Goal: Information Seeking & Learning: Check status

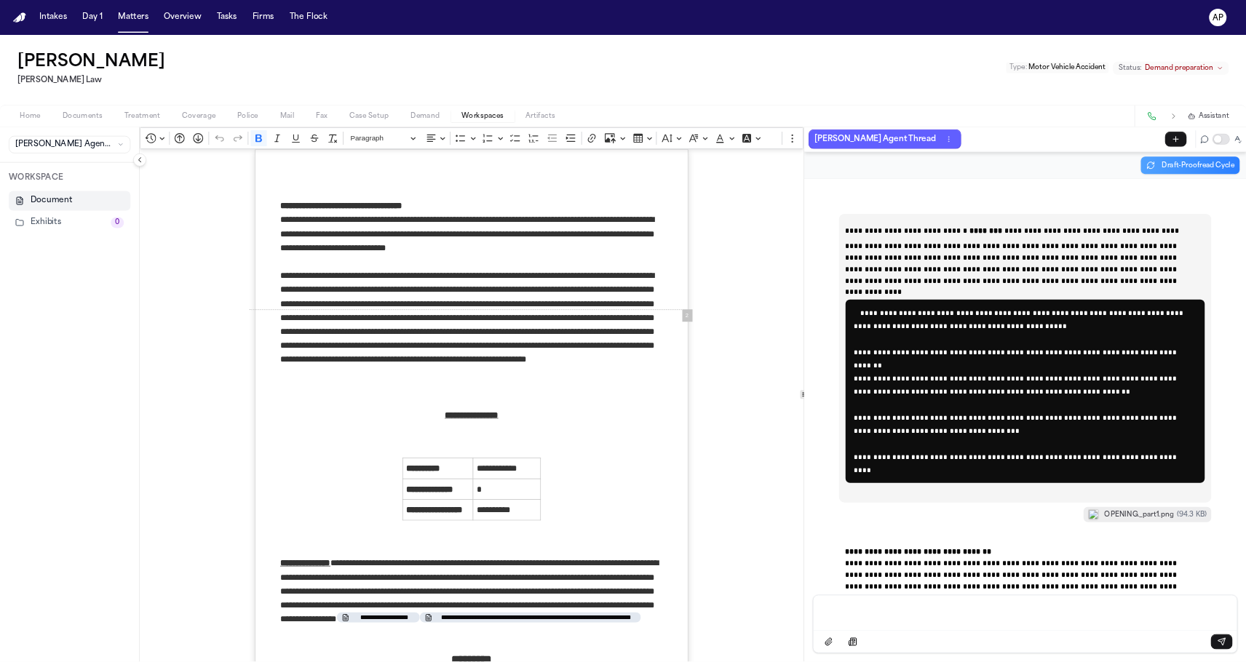
scroll to position [3065, 0]
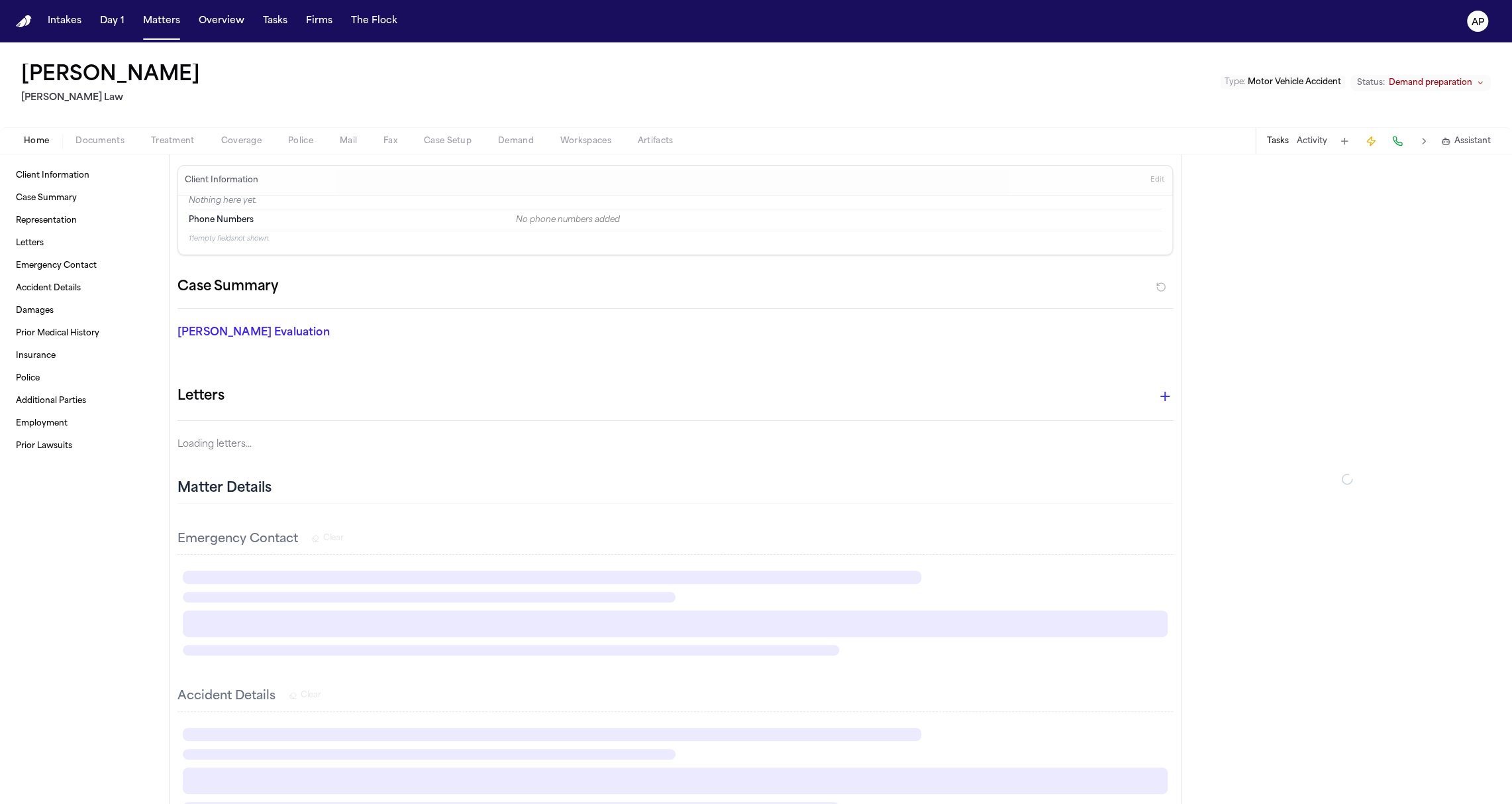
click at [15, 148] on button "Home" at bounding box center [36, 140] width 52 height 15
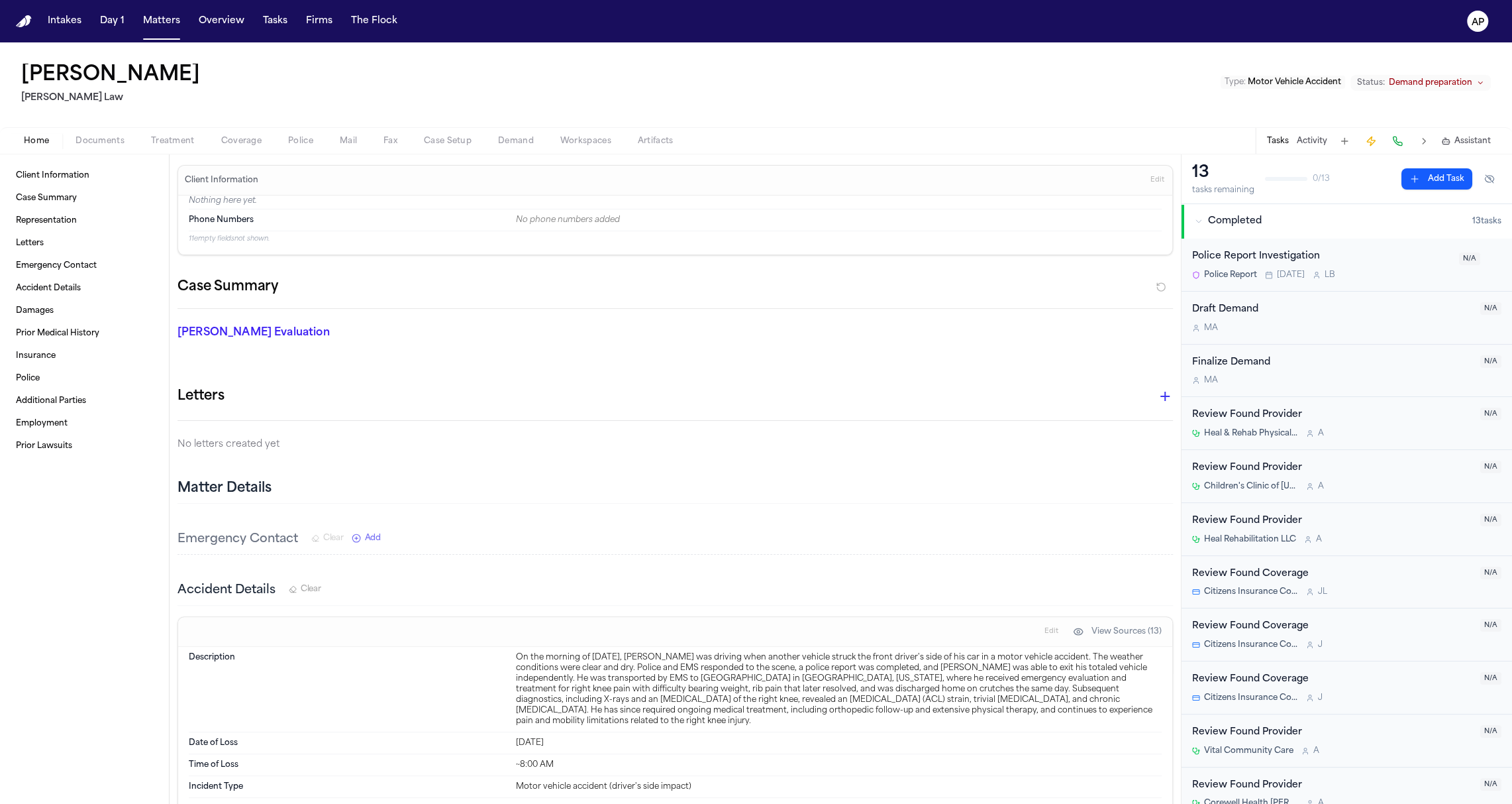
click at [97, 133] on div "Home Documents Treatment Coverage Police Mail Fax Case Setup Demand Workspaces …" at bounding box center [756, 140] width 1512 height 26
click at [98, 136] on span "Documents" at bounding box center [100, 141] width 49 height 11
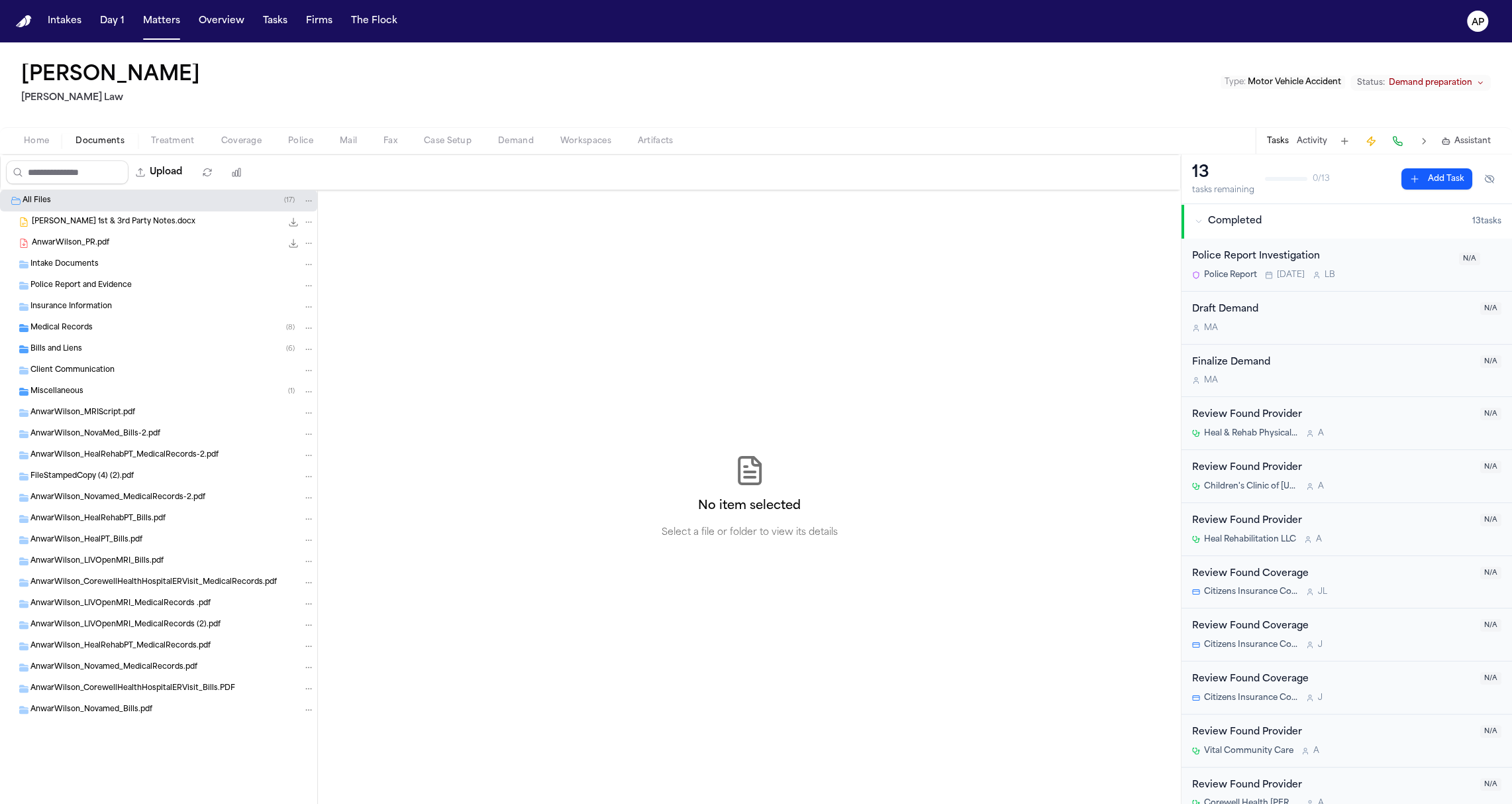
click at [174, 145] on span "Treatment" at bounding box center [173, 141] width 44 height 11
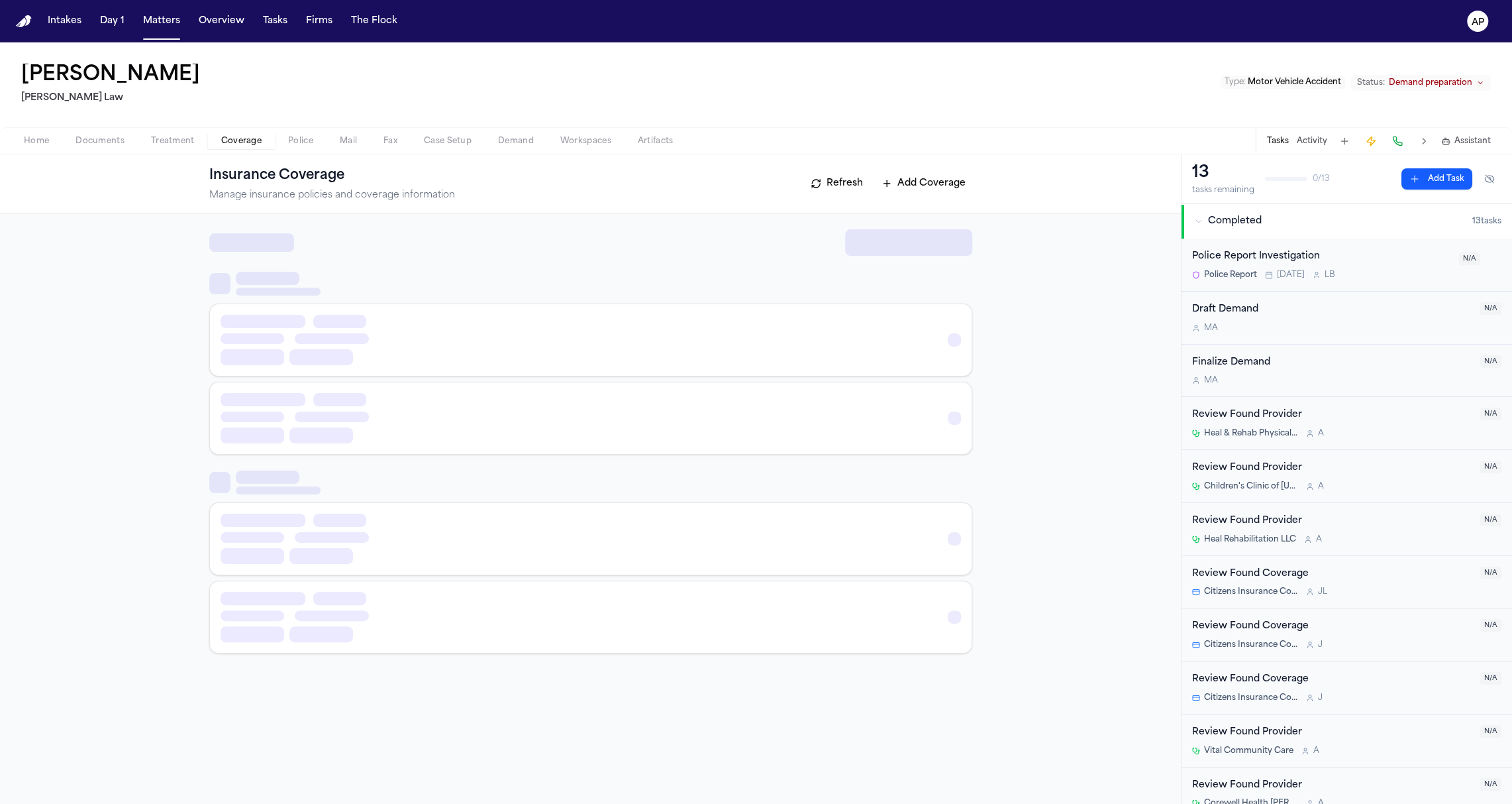
click at [242, 147] on button "Coverage" at bounding box center [241, 140] width 66 height 15
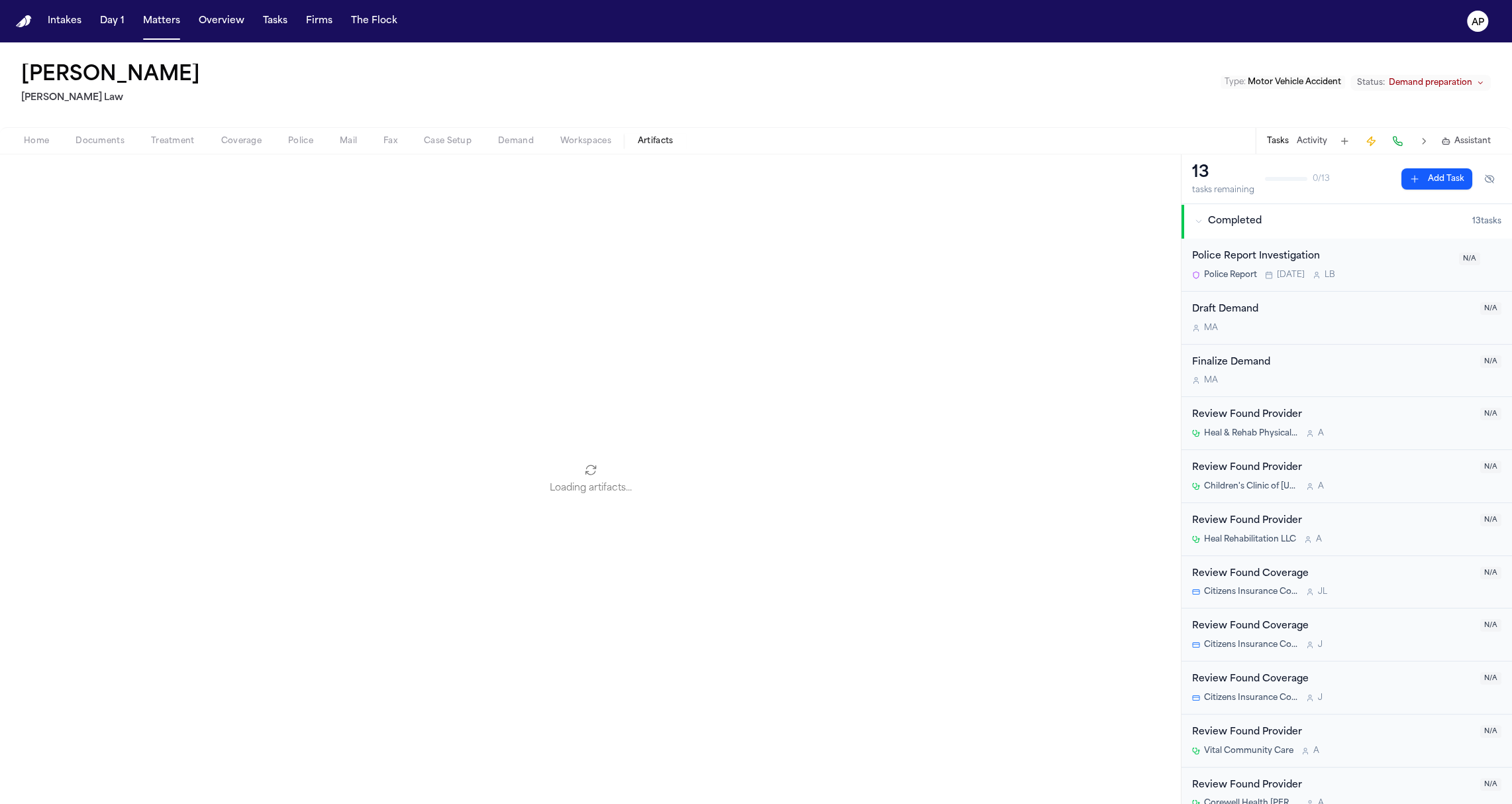
click at [663, 148] on div "Home Documents Treatment Coverage Police Mail Fax Case Setup Demand Workspaces …" at bounding box center [756, 140] width 1512 height 26
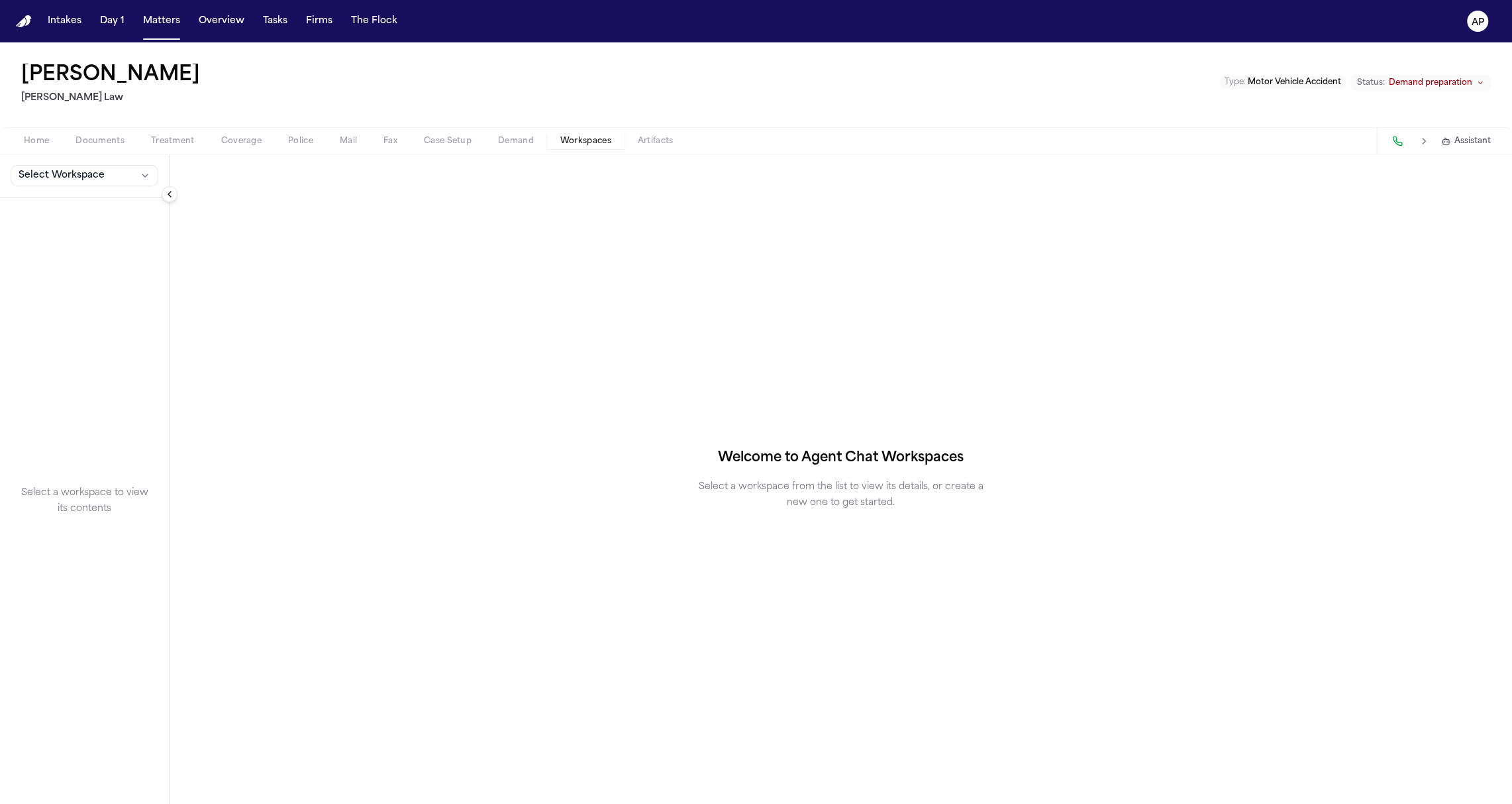
click at [586, 148] on span "button" at bounding box center [585, 148] width 66 height 1
click at [505, 157] on div "Welcome to Agent Chat Workspaces Select a workspace from the list to view its d…" at bounding box center [840, 479] width 1343 height 649
click at [508, 140] on span "Demand" at bounding box center [515, 141] width 36 height 11
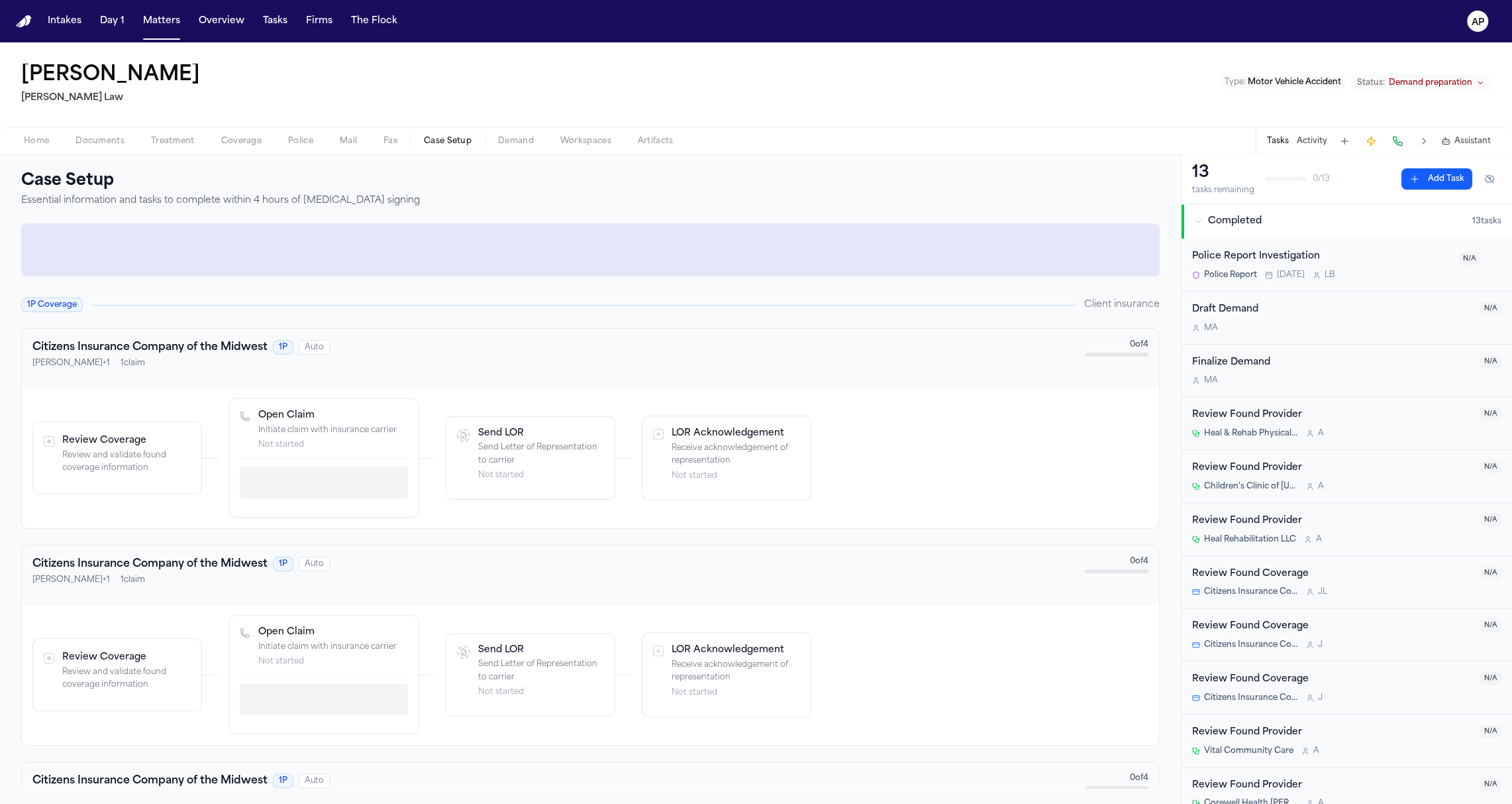
click at [449, 137] on span "Case Setup" at bounding box center [448, 141] width 47 height 11
click at [398, 142] on button "Fax" at bounding box center [391, 140] width 40 height 15
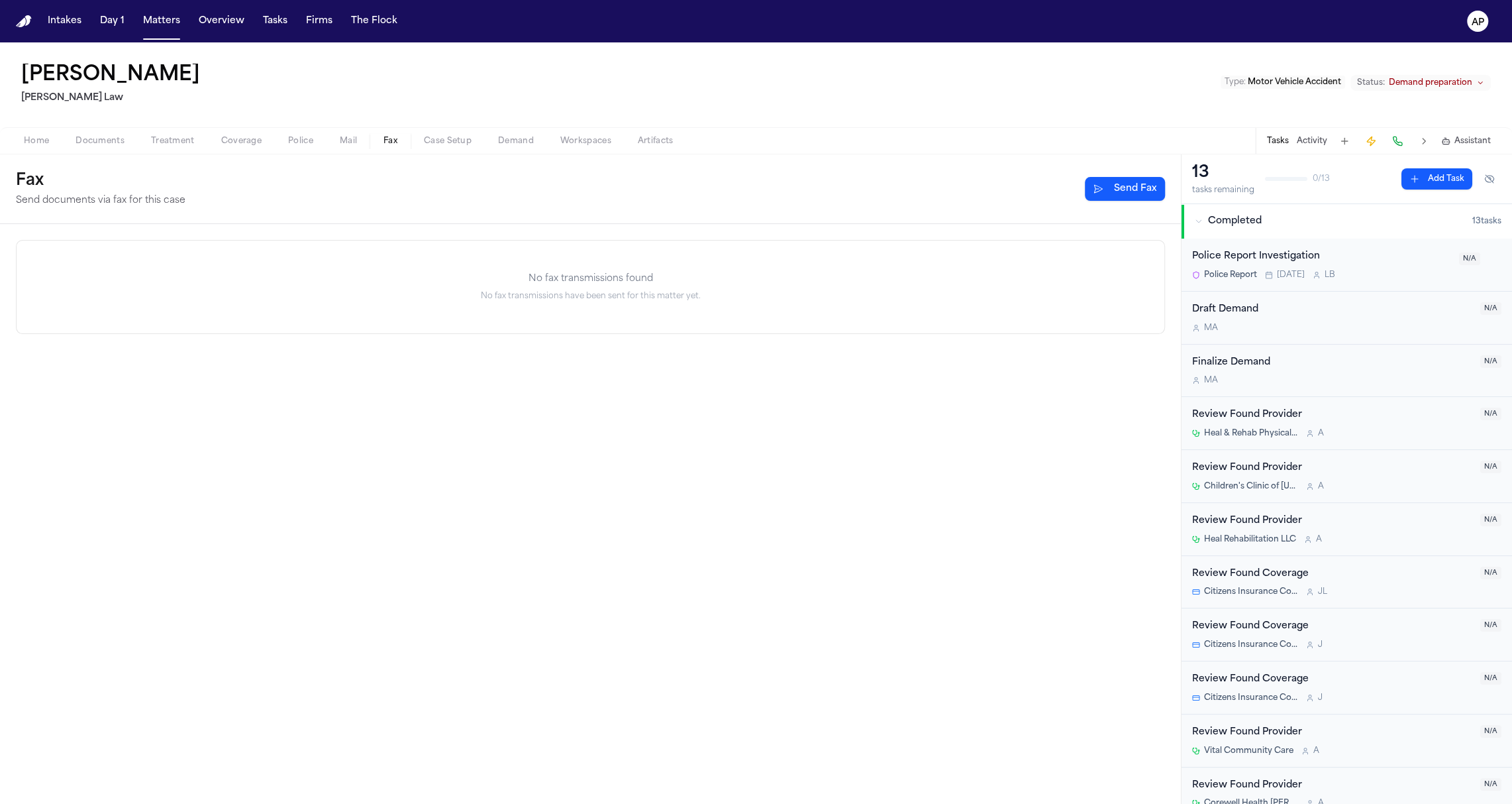
click at [383, 141] on span "Fax" at bounding box center [390, 141] width 14 height 11
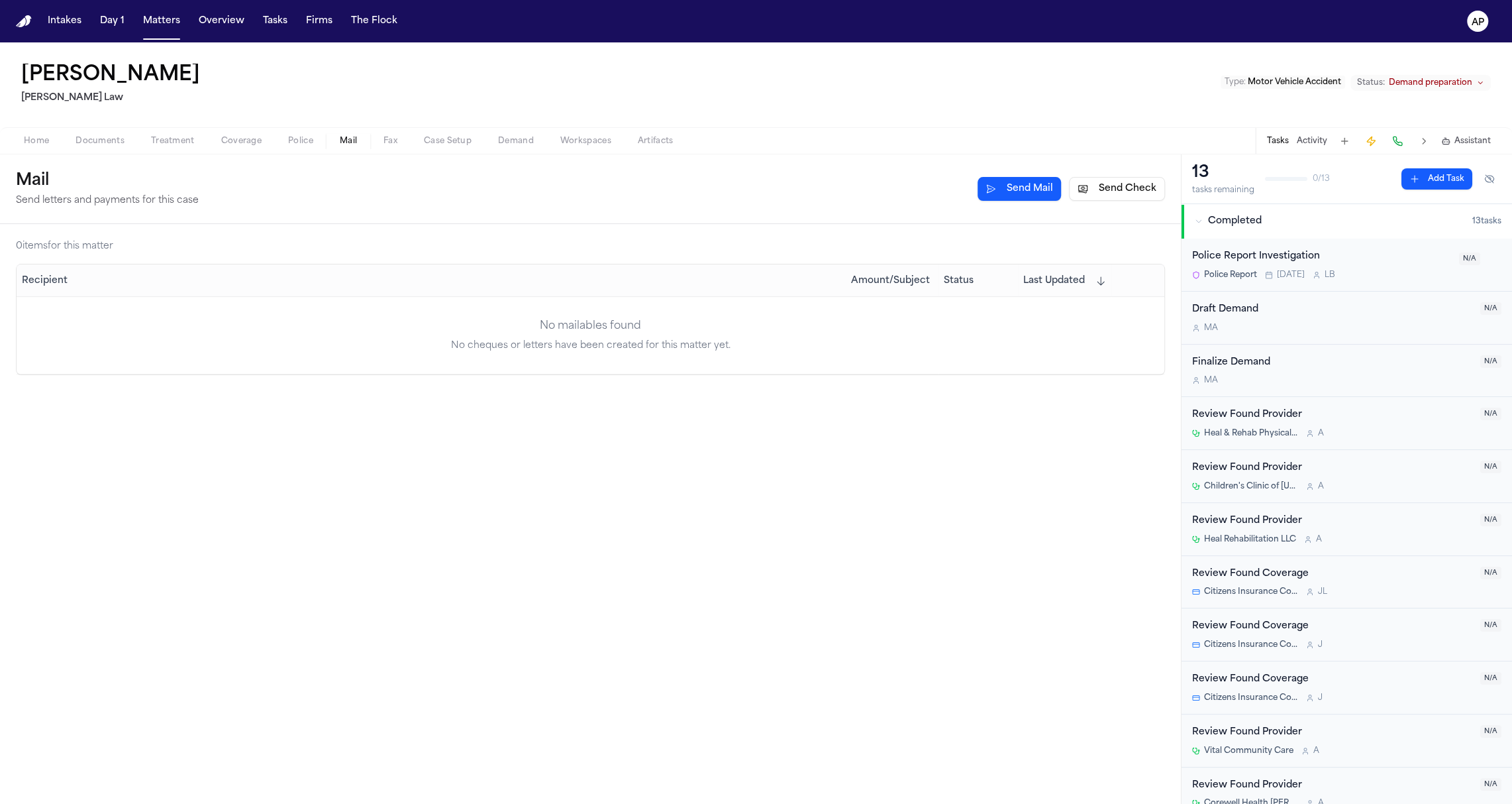
click at [341, 145] on span "Mail" at bounding box center [348, 141] width 17 height 11
click at [300, 140] on span "Police" at bounding box center [301, 141] width 25 height 11
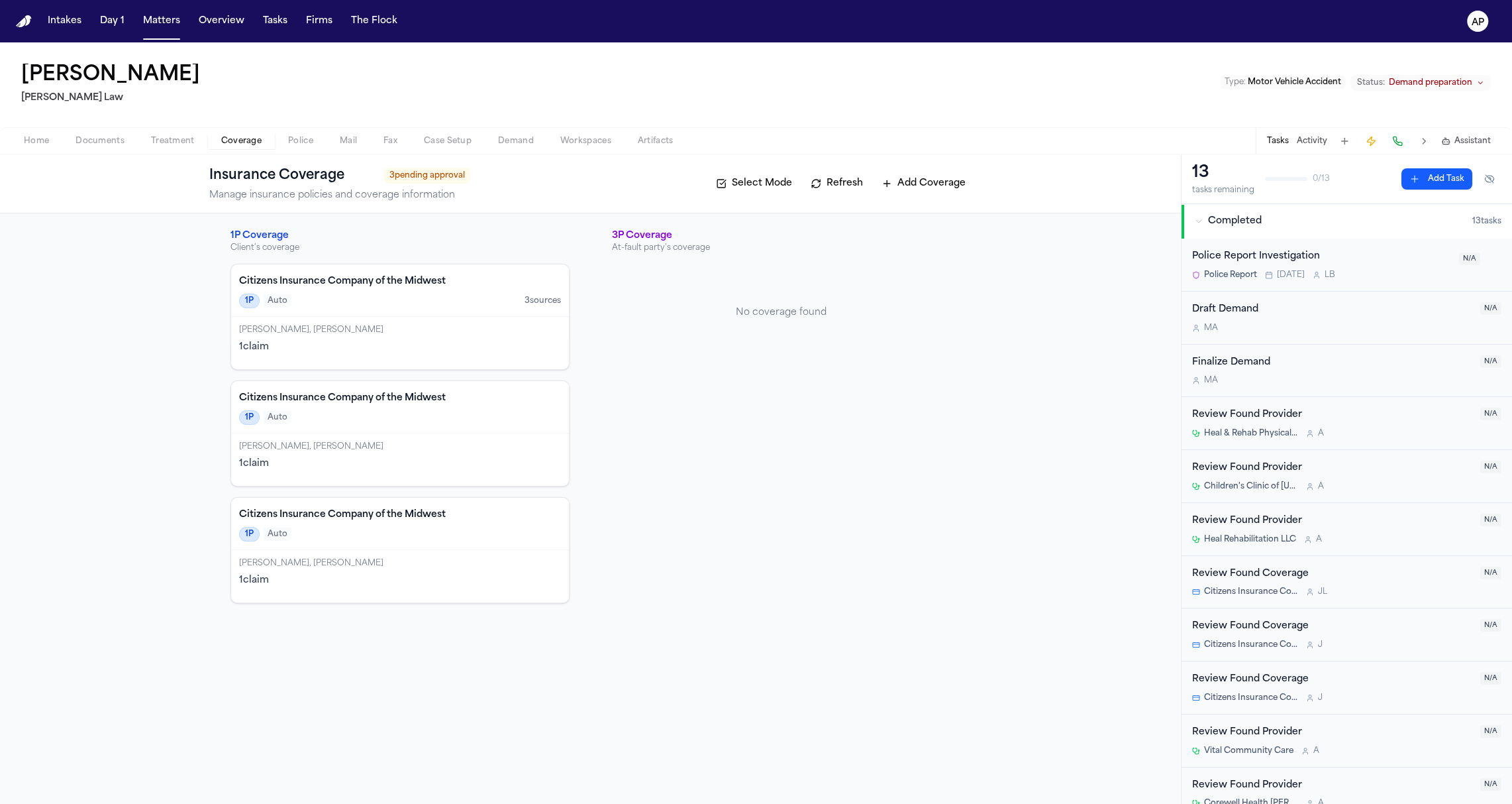
click at [222, 147] on span "Coverage" at bounding box center [241, 141] width 40 height 11
click at [293, 152] on div "Home Documents Treatment Coverage Police Mail Fax Case Setup Demand Workspaces …" at bounding box center [756, 140] width 1512 height 26
click at [161, 149] on div "Home Documents Treatment Coverage Police Mail Fax Case Setup Demand Workspaces …" at bounding box center [756, 140] width 1512 height 26
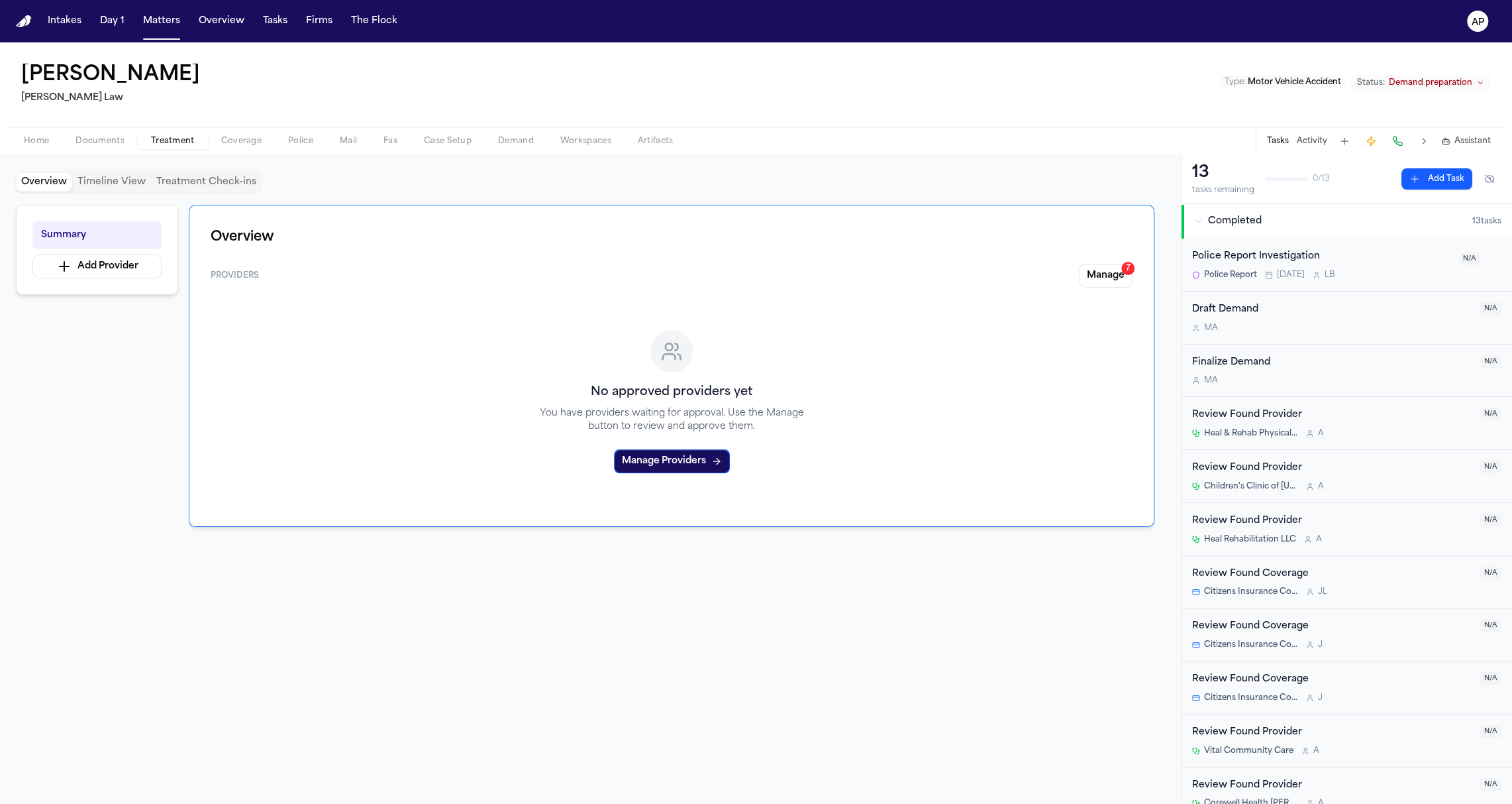
click at [171, 141] on span "Treatment" at bounding box center [173, 141] width 44 height 11
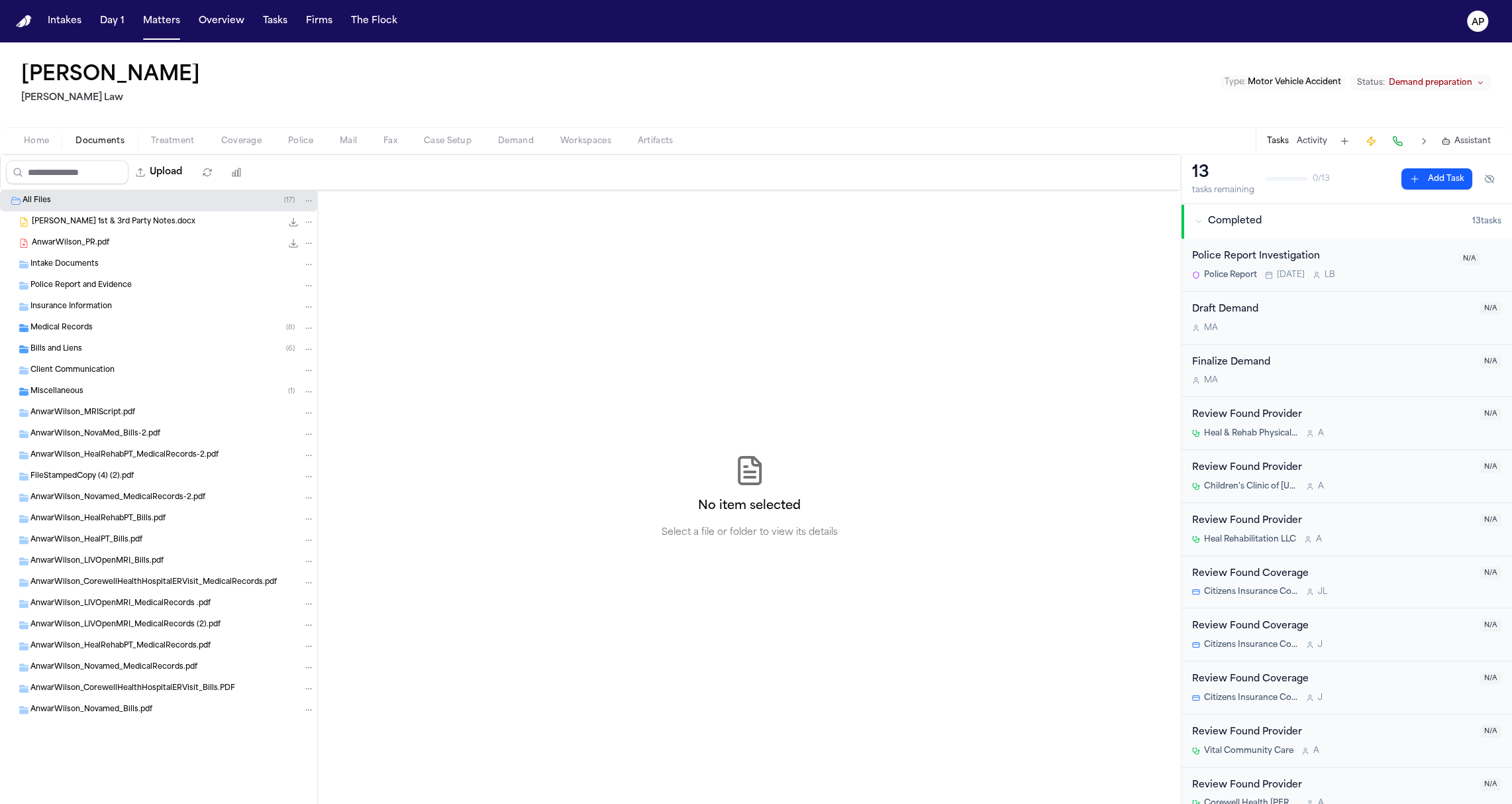
click at [79, 139] on span "Documents" at bounding box center [100, 141] width 49 height 11
click at [9, 141] on div "Home Documents Treatment Coverage Police Mail Fax Case Setup Demand Workspaces …" at bounding box center [756, 140] width 1512 height 26
click at [19, 140] on button "Home" at bounding box center [36, 140] width 52 height 15
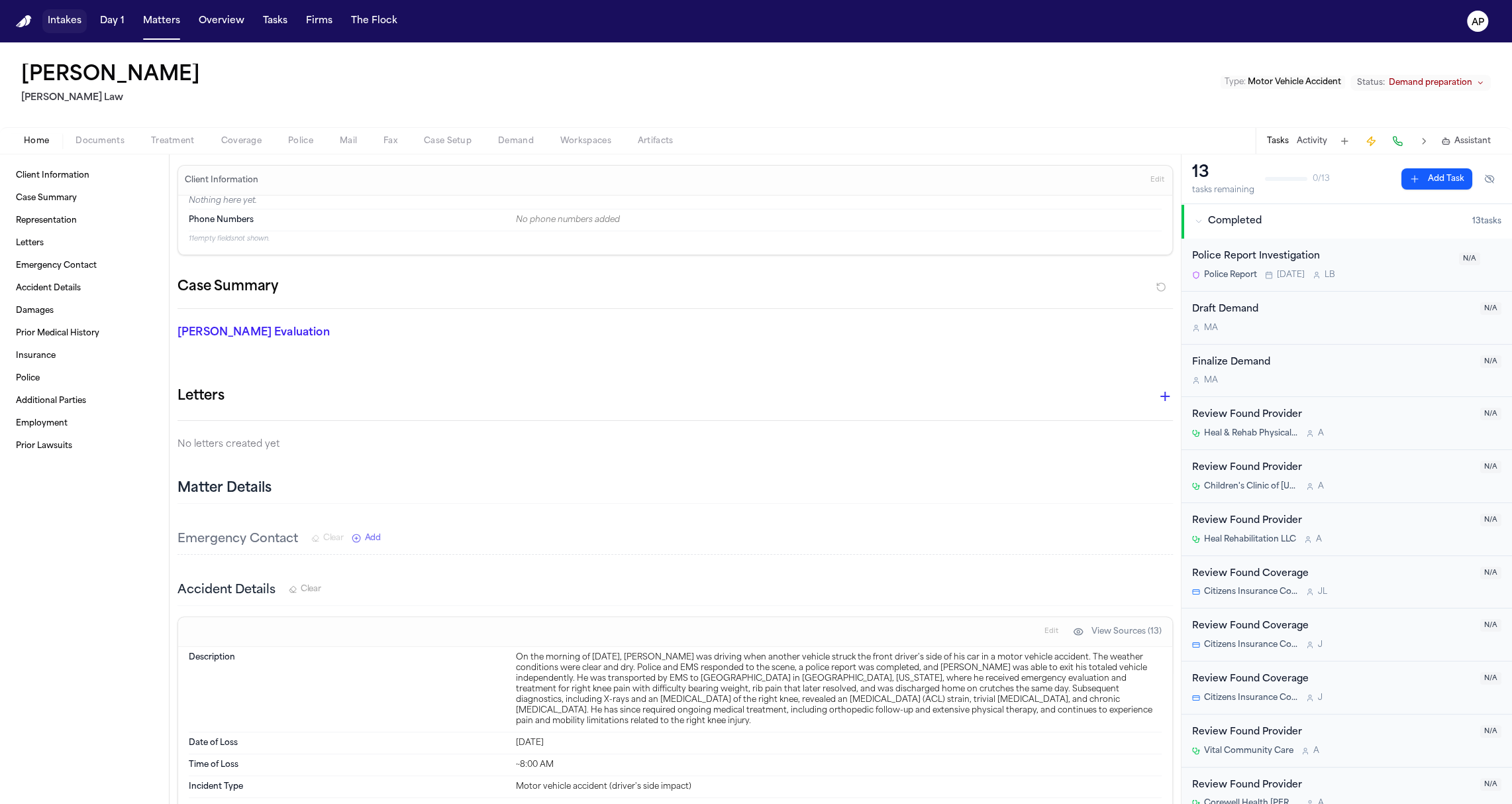
click at [56, 18] on button "Intakes" at bounding box center [65, 21] width 45 height 24
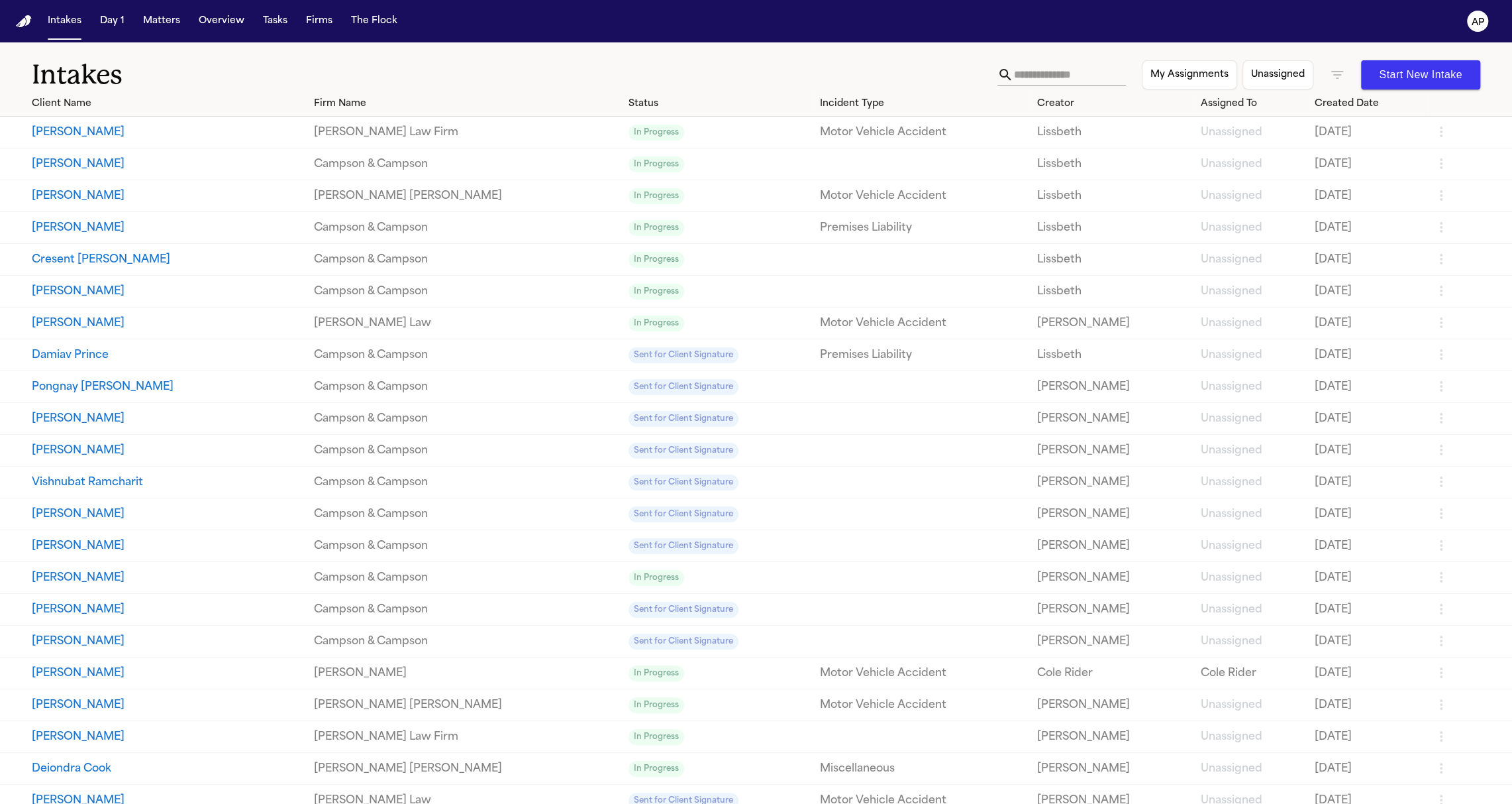
click at [208, 142] on td "Rodolfo Guaradado" at bounding box center [154, 132] width 309 height 32
click at [126, 138] on button "Rodolfo Guaradado" at bounding box center [167, 132] width 271 height 15
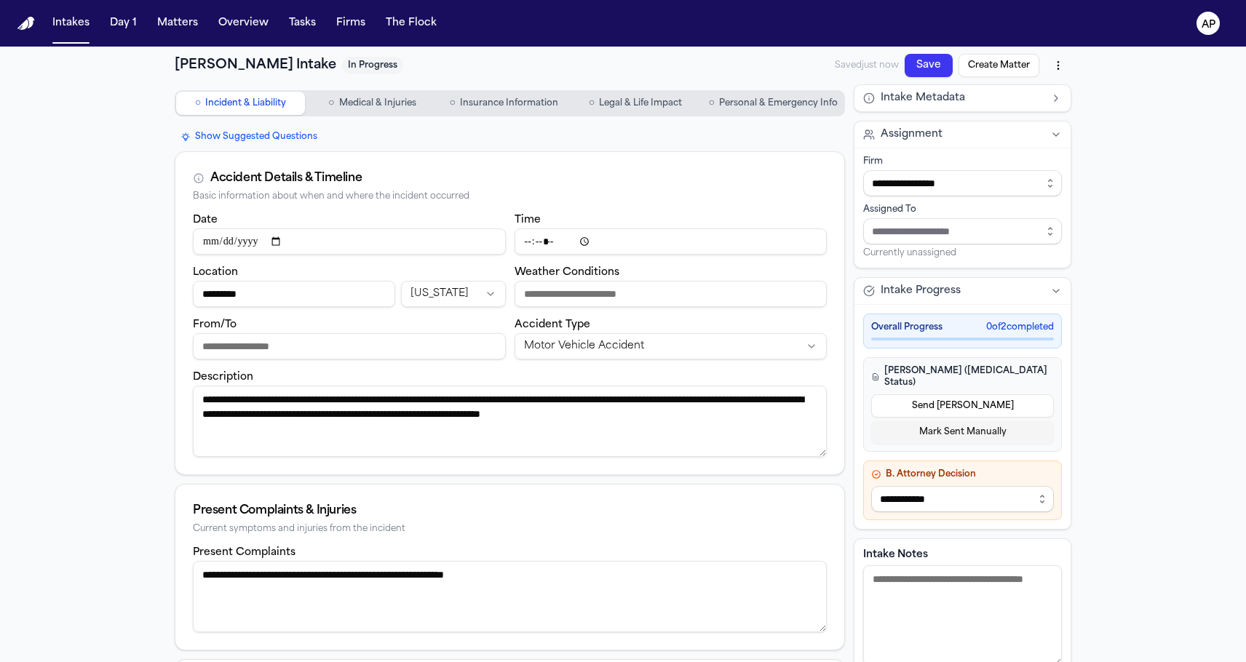
click at [122, 182] on div "**********" at bounding box center [623, 547] width 1246 height 1001
click at [348, 106] on span "Medical & Injuries" at bounding box center [377, 104] width 77 height 12
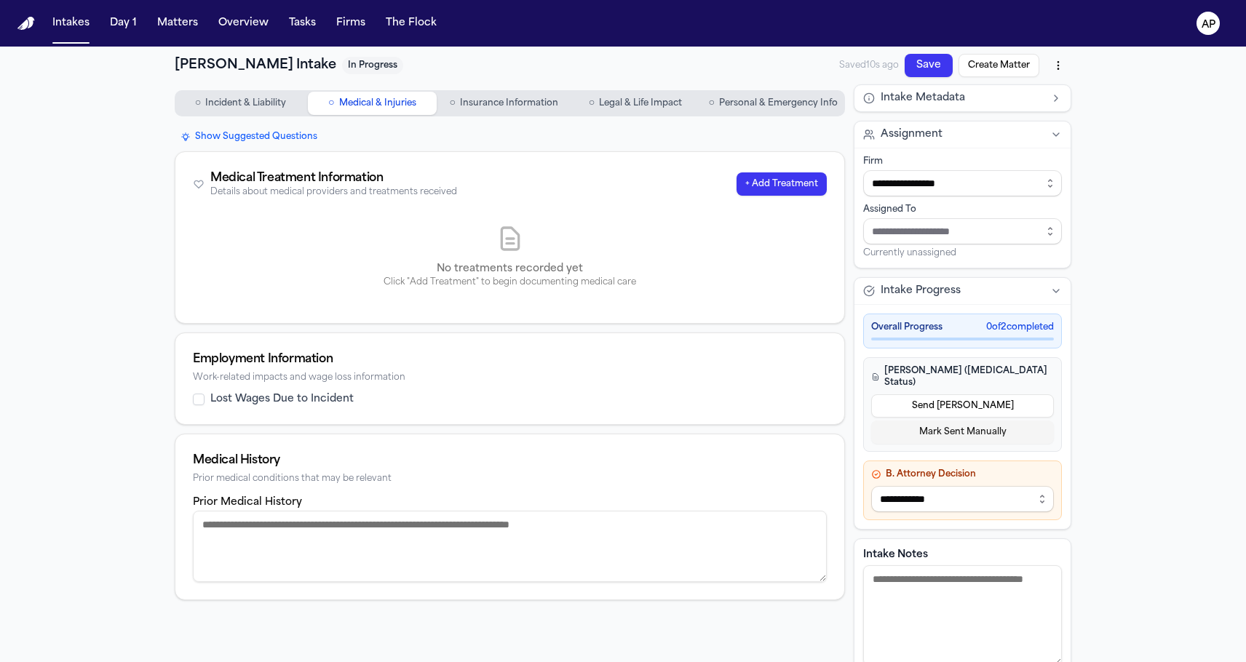
click at [505, 98] on span "Insurance Information" at bounding box center [509, 104] width 98 height 12
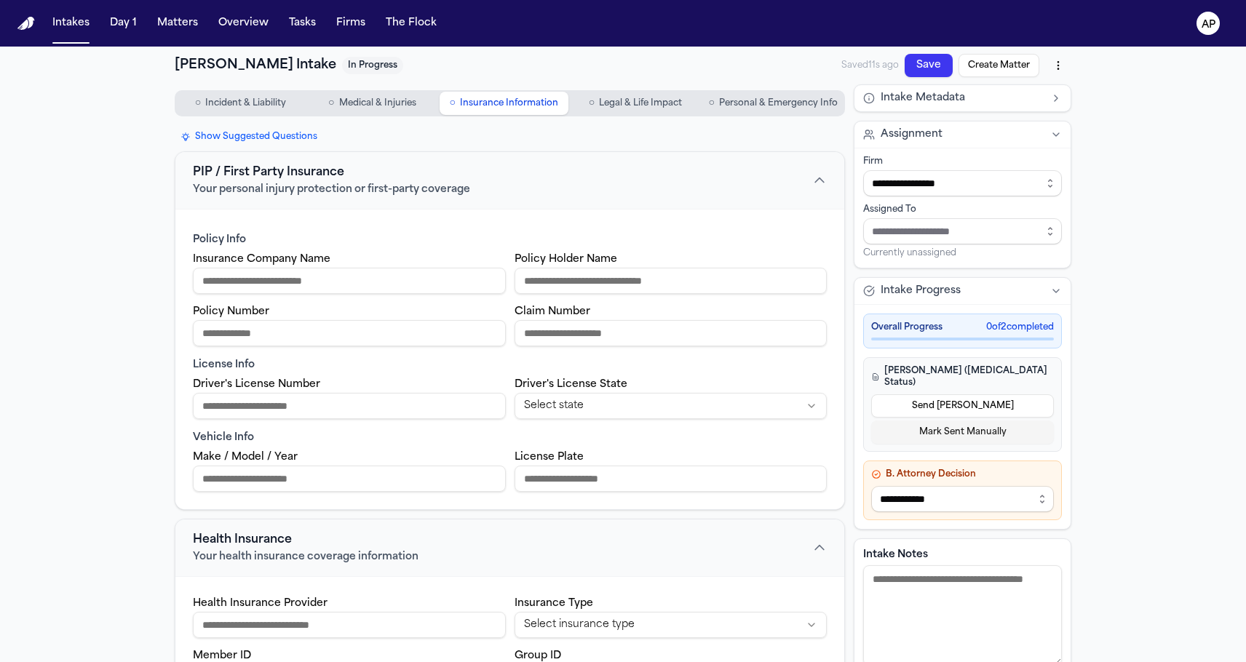
click at [627, 106] on span "Legal & Life Impact" at bounding box center [640, 104] width 83 height 12
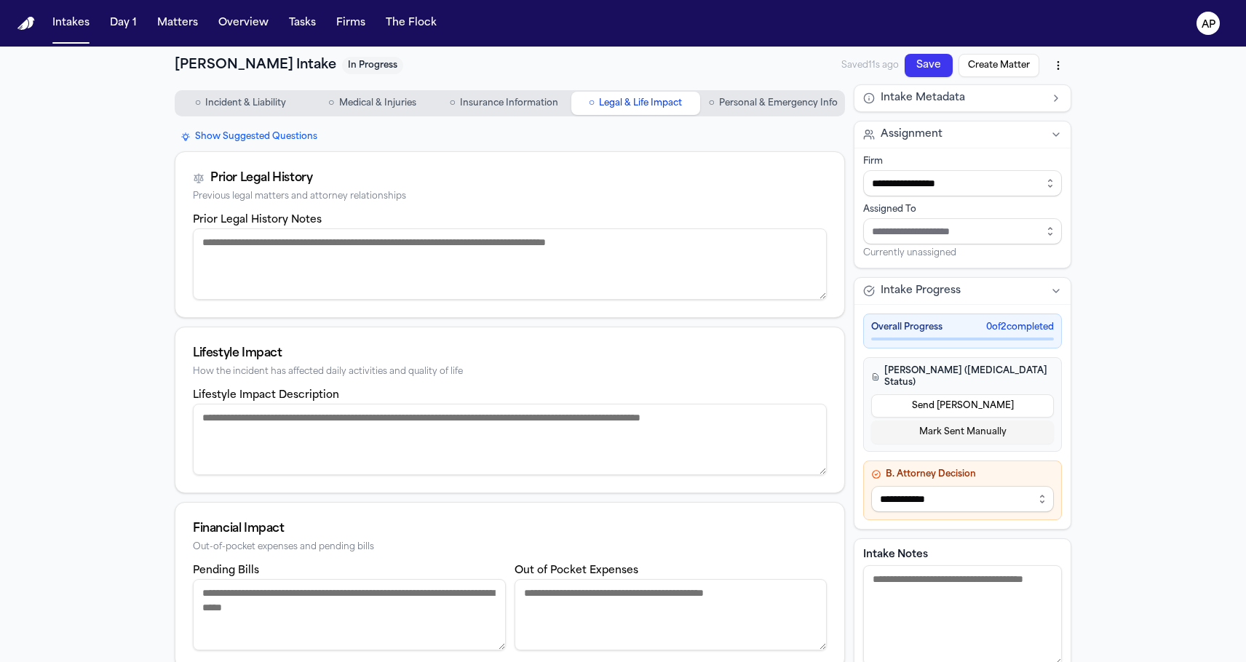
click at [732, 105] on span "Personal & Emergency Info" at bounding box center [778, 104] width 119 height 12
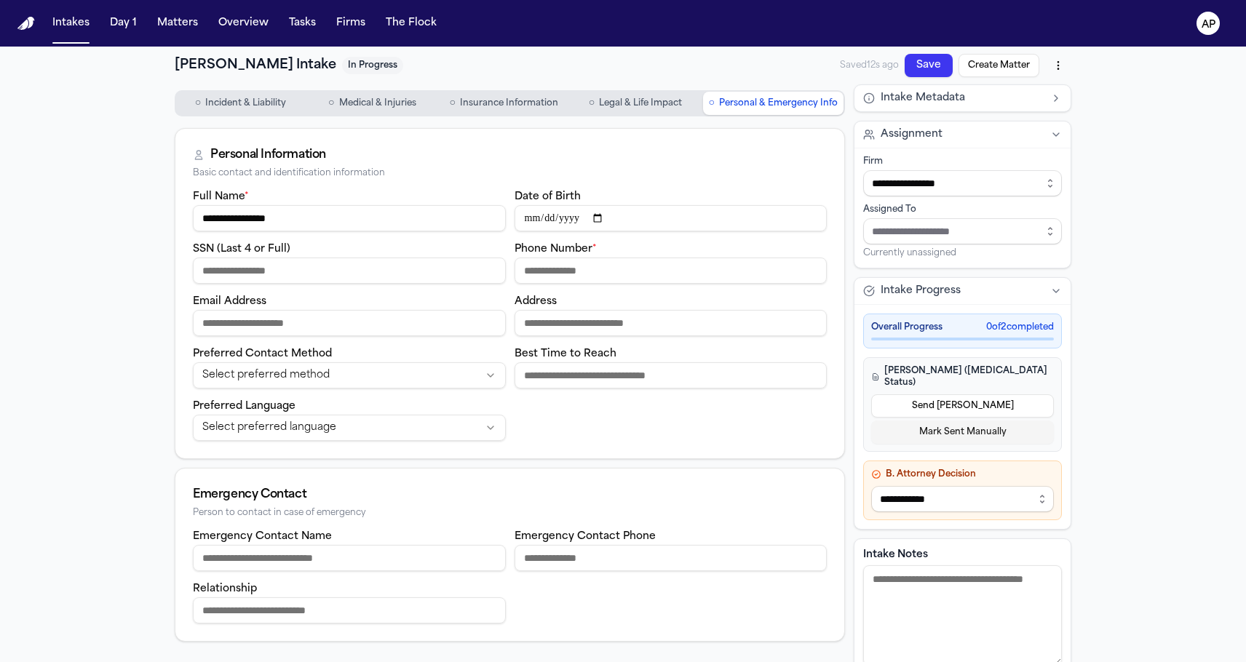
click at [255, 106] on span "Incident & Liability" at bounding box center [245, 104] width 81 height 12
